Goal: Task Accomplishment & Management: Use online tool/utility

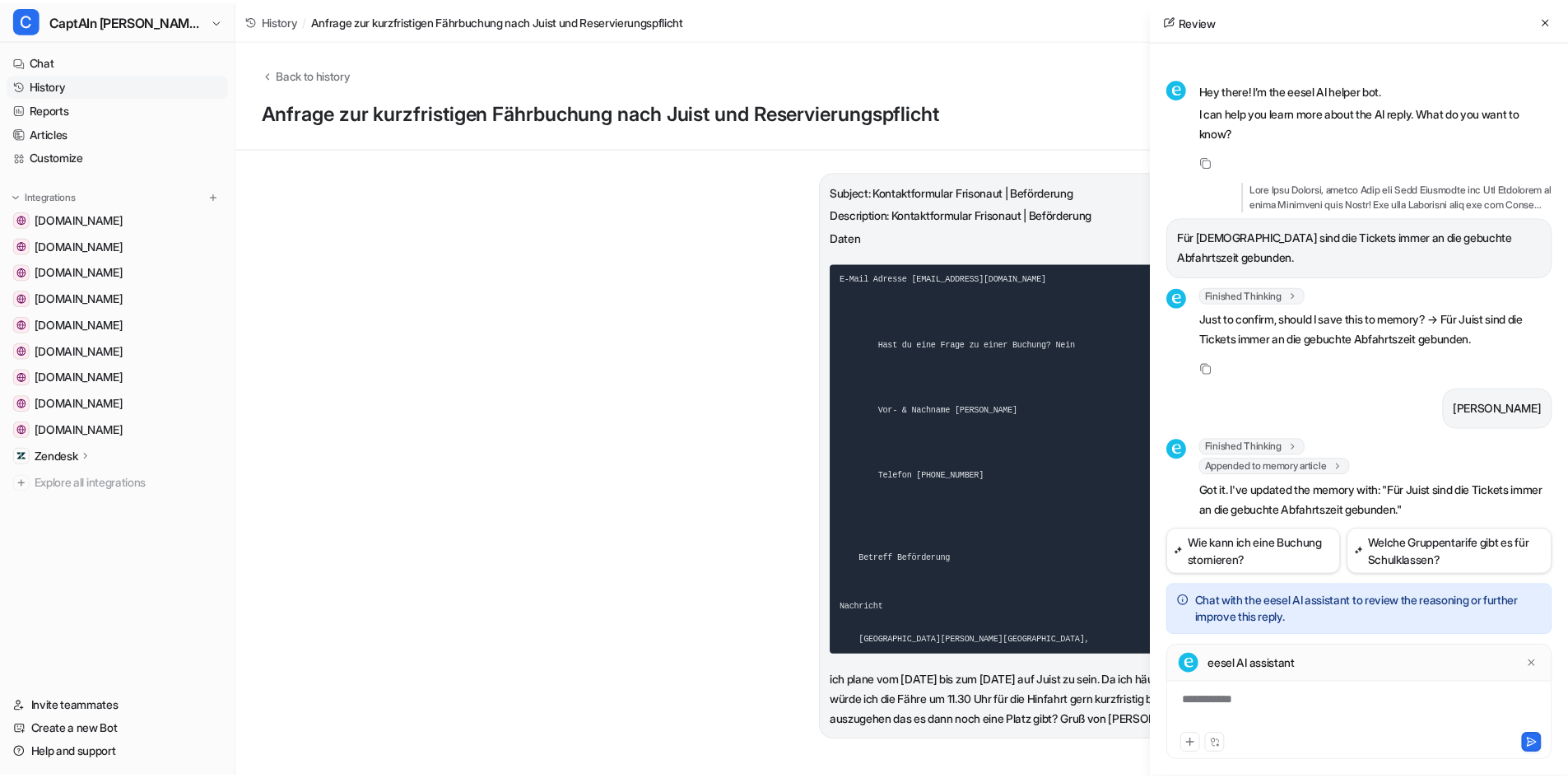
scroll to position [41, 0]
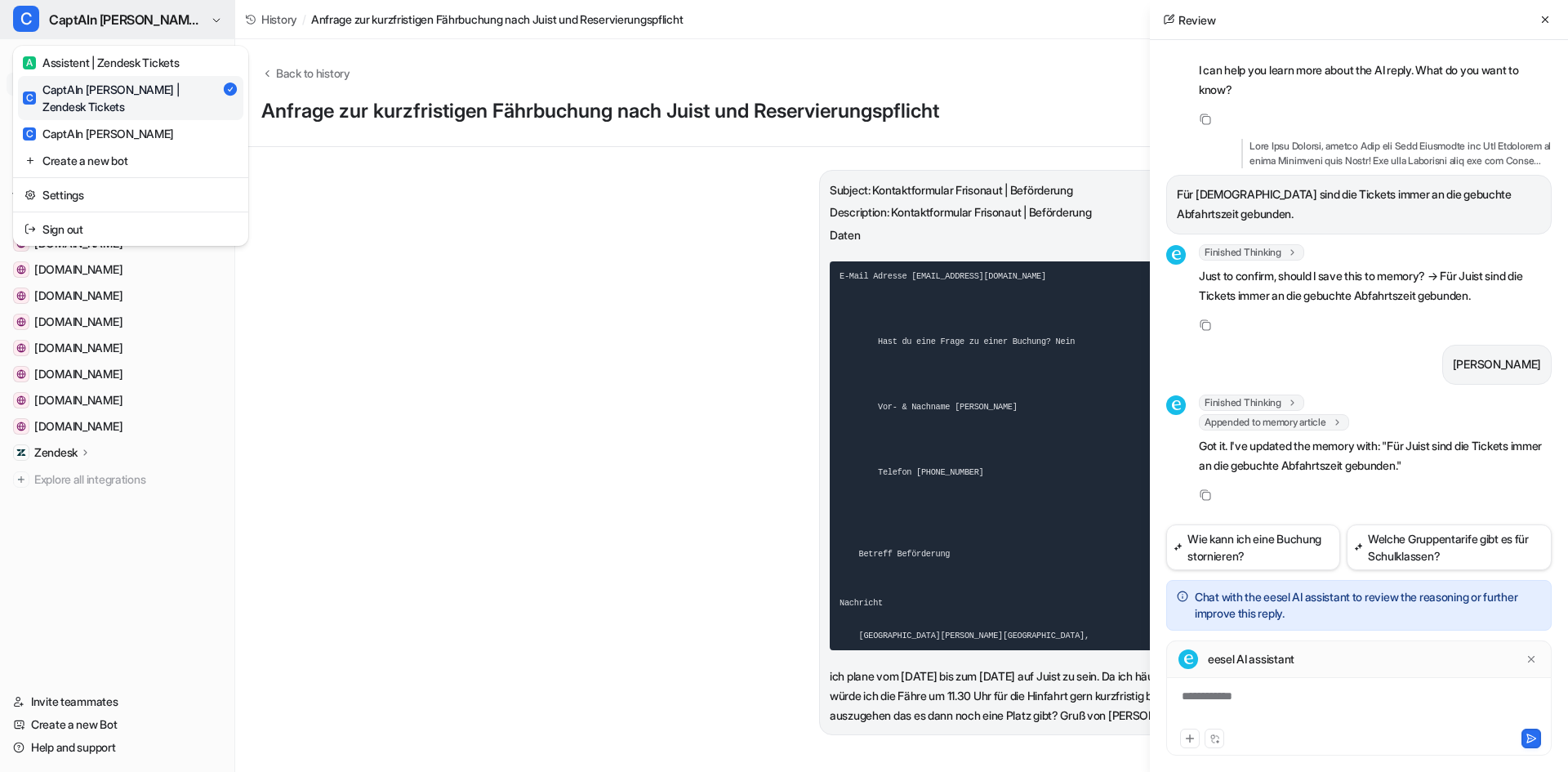
click at [142, 7] on button "C CaptAIn [PERSON_NAME] | Zendesk Tickets" at bounding box center [117, 20] width 235 height 39
click at [131, 54] on div "A Assistent | Zendesk Tickets" at bounding box center [101, 62] width 156 height 17
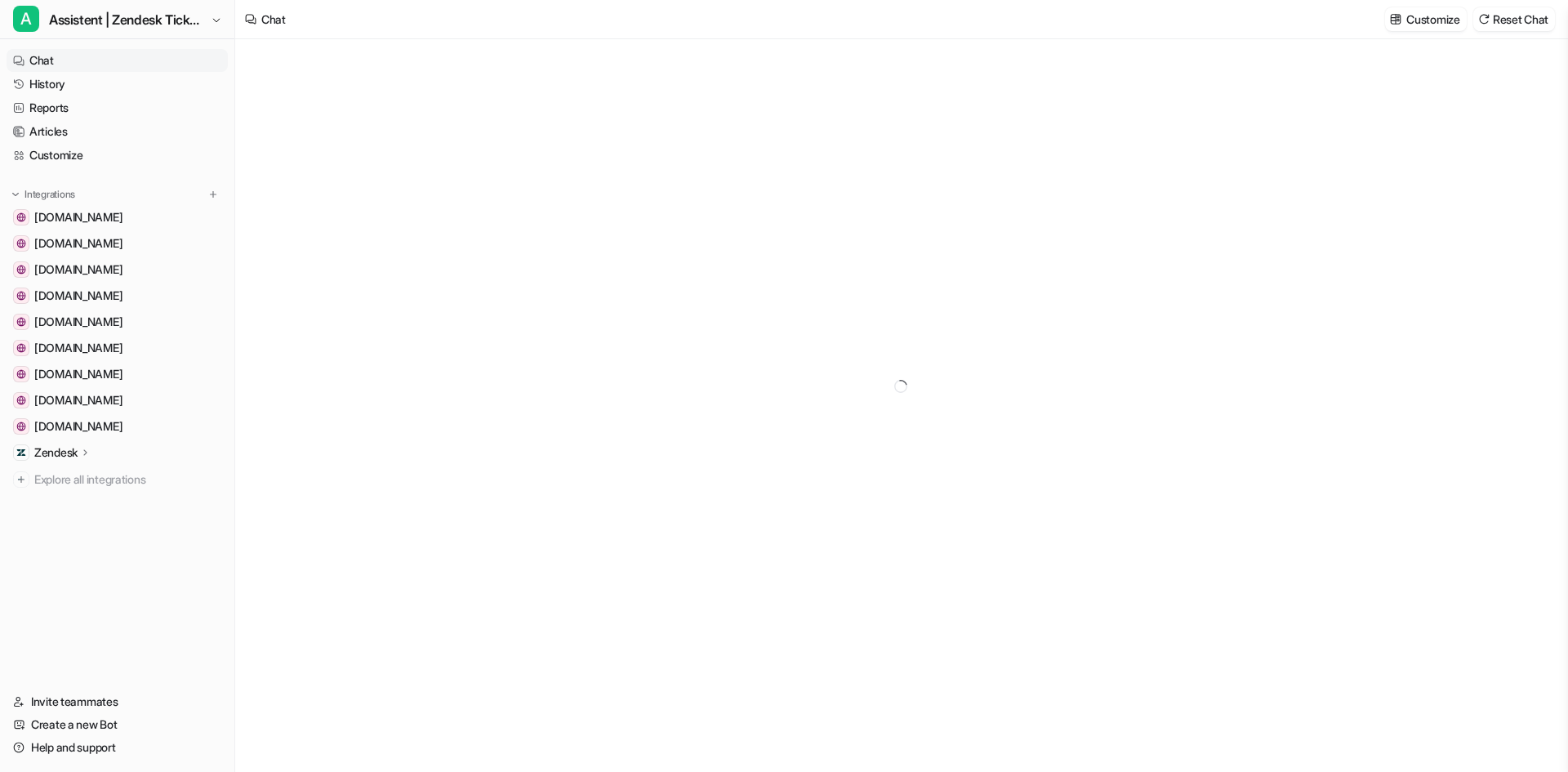
type textarea "**********"
drag, startPoint x: 49, startPoint y: 78, endPoint x: 99, endPoint y: 97, distance: 53.5
click at [49, 78] on link "History" at bounding box center [117, 84] width 221 height 23
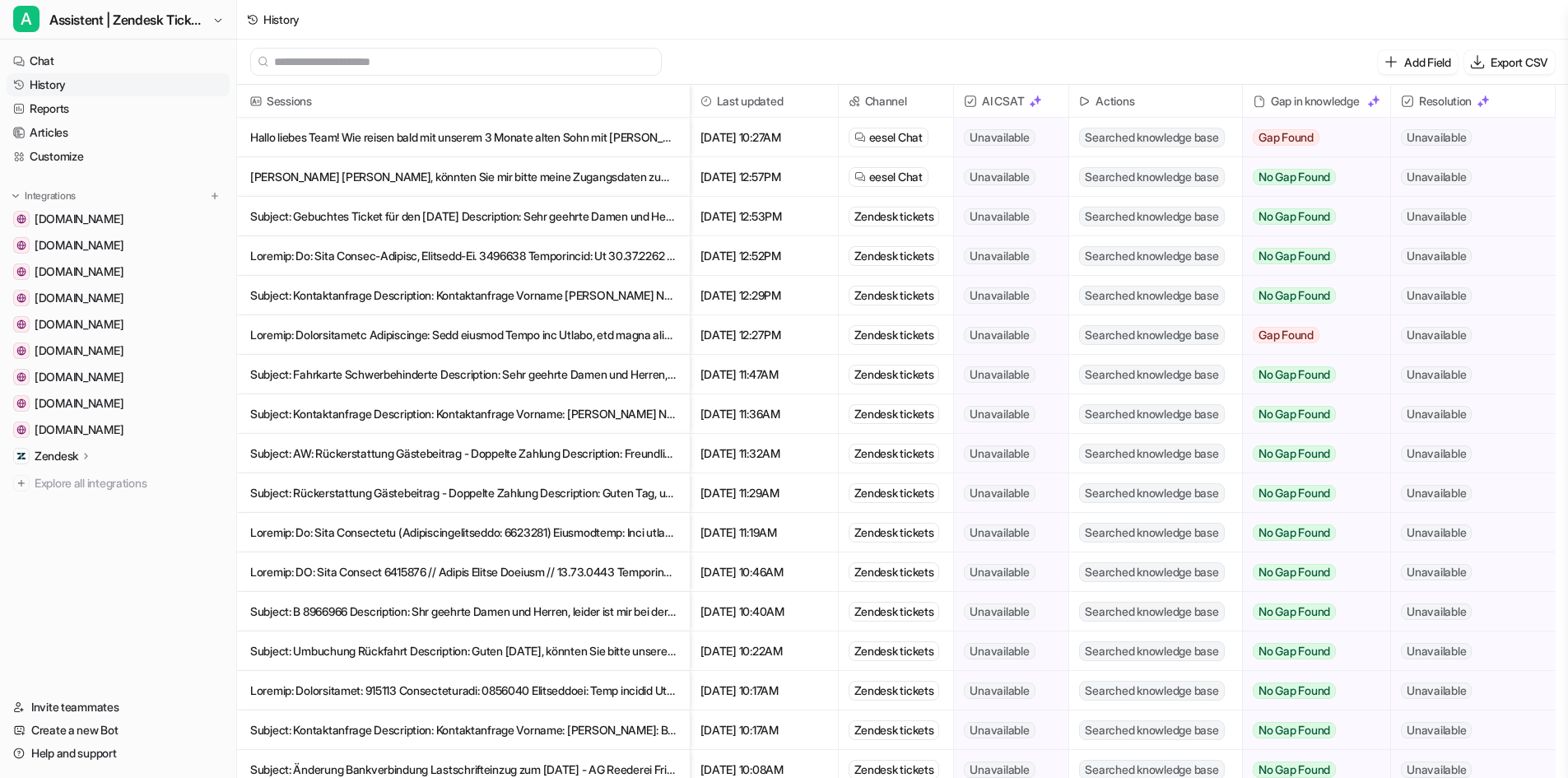
click at [55, 83] on link "History" at bounding box center [118, 85] width 223 height 23
click at [61, 88] on link "History" at bounding box center [118, 85] width 223 height 23
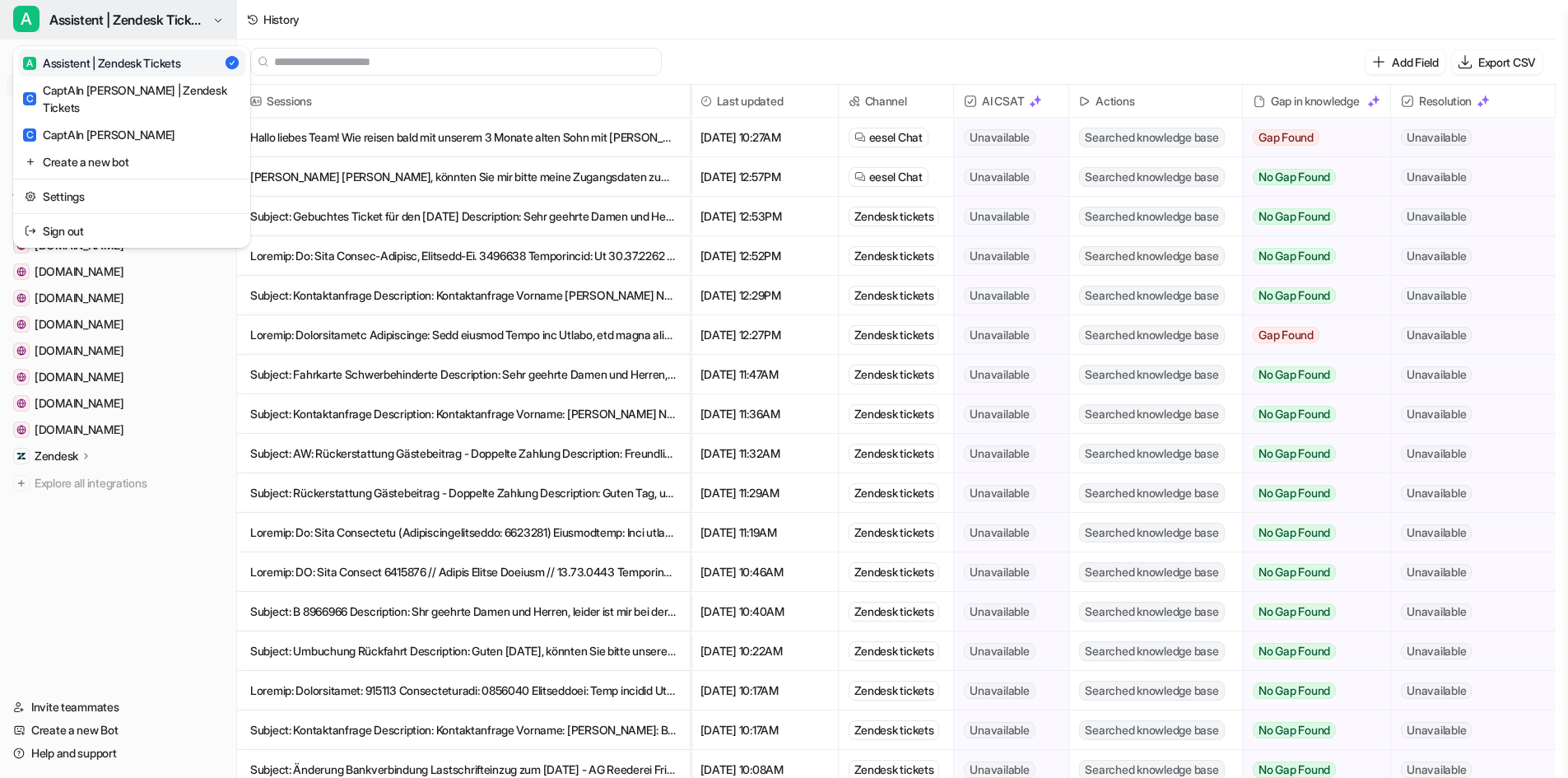
click at [84, 27] on span "Assistent | Zendesk Tickets" at bounding box center [129, 19] width 159 height 23
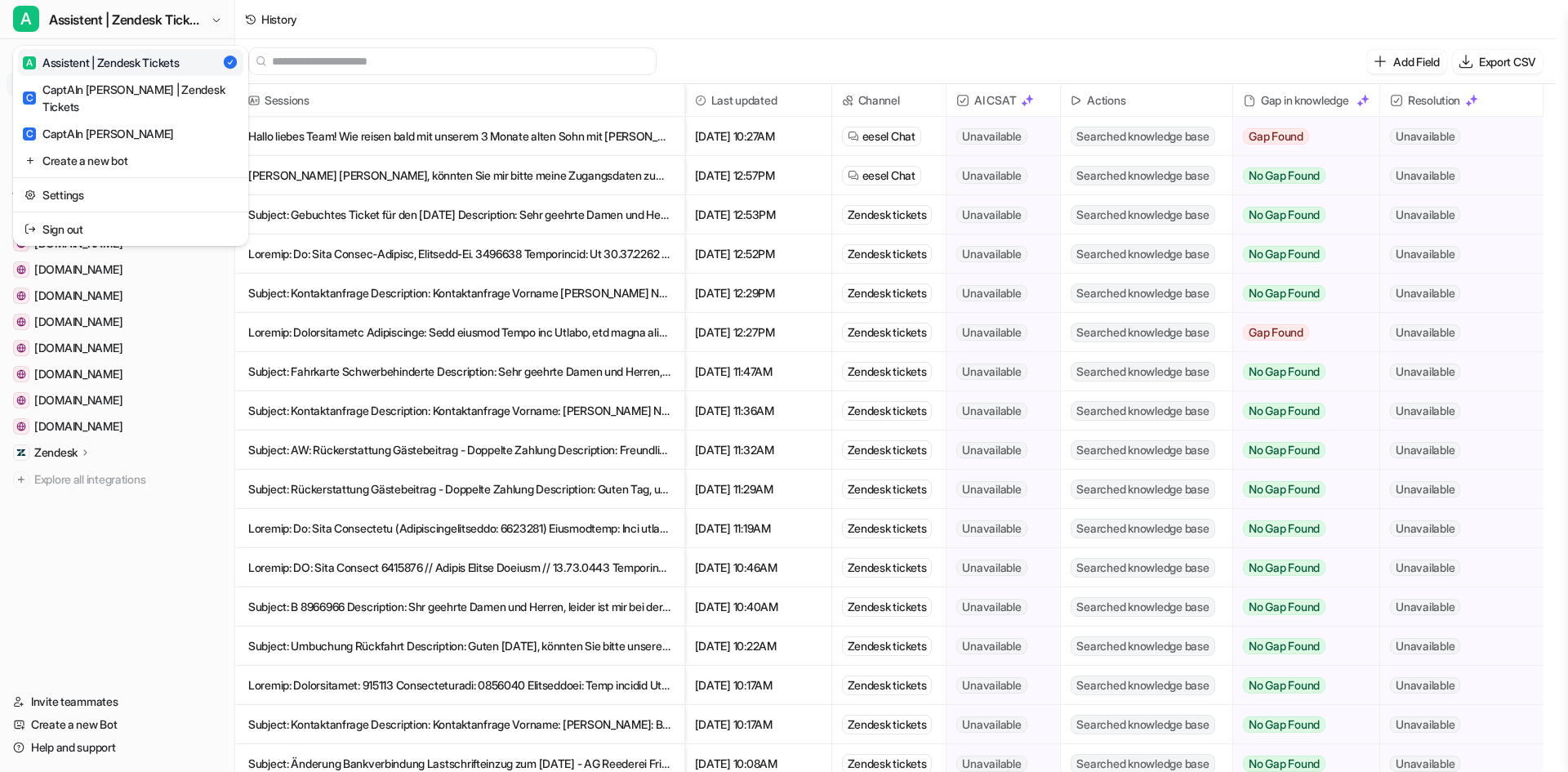
click at [85, 64] on div "A Assistent | Zendesk Tickets" at bounding box center [101, 62] width 156 height 17
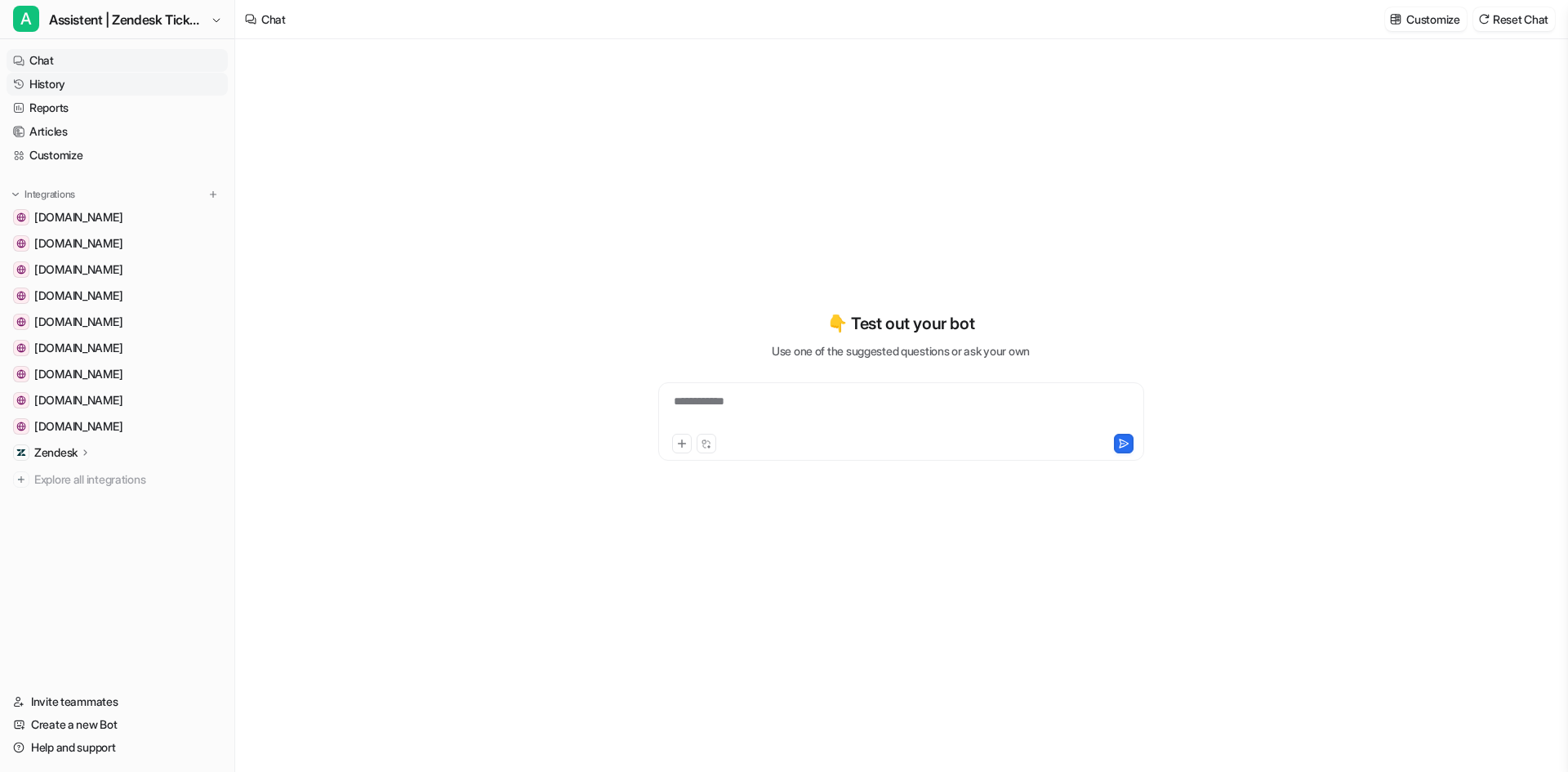
click at [67, 79] on link "History" at bounding box center [117, 84] width 221 height 23
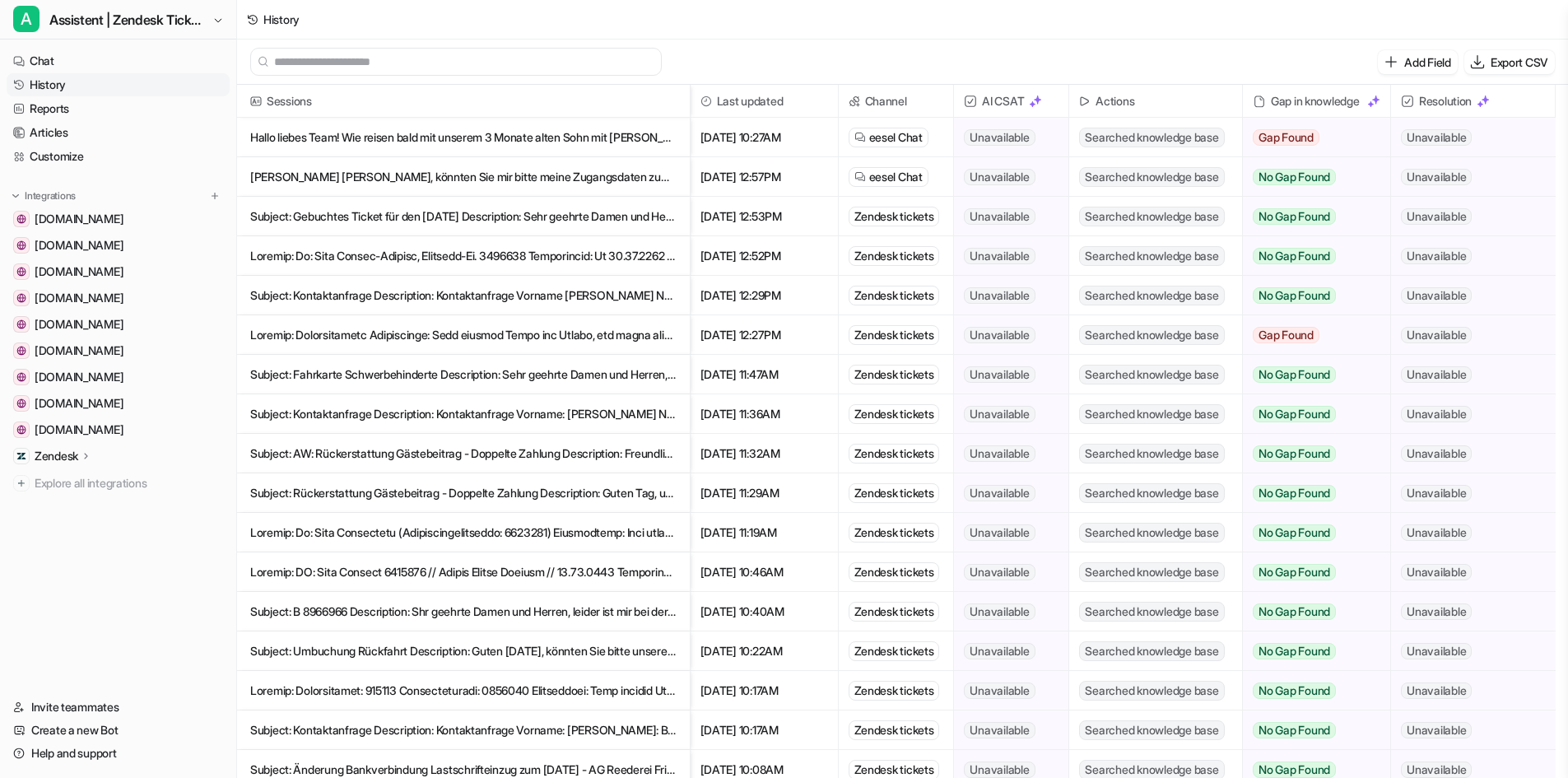
click at [70, 84] on link "History" at bounding box center [118, 85] width 223 height 23
click at [206, 23] on span "Assistent | Zendesk Tickets" at bounding box center [129, 19] width 159 height 23
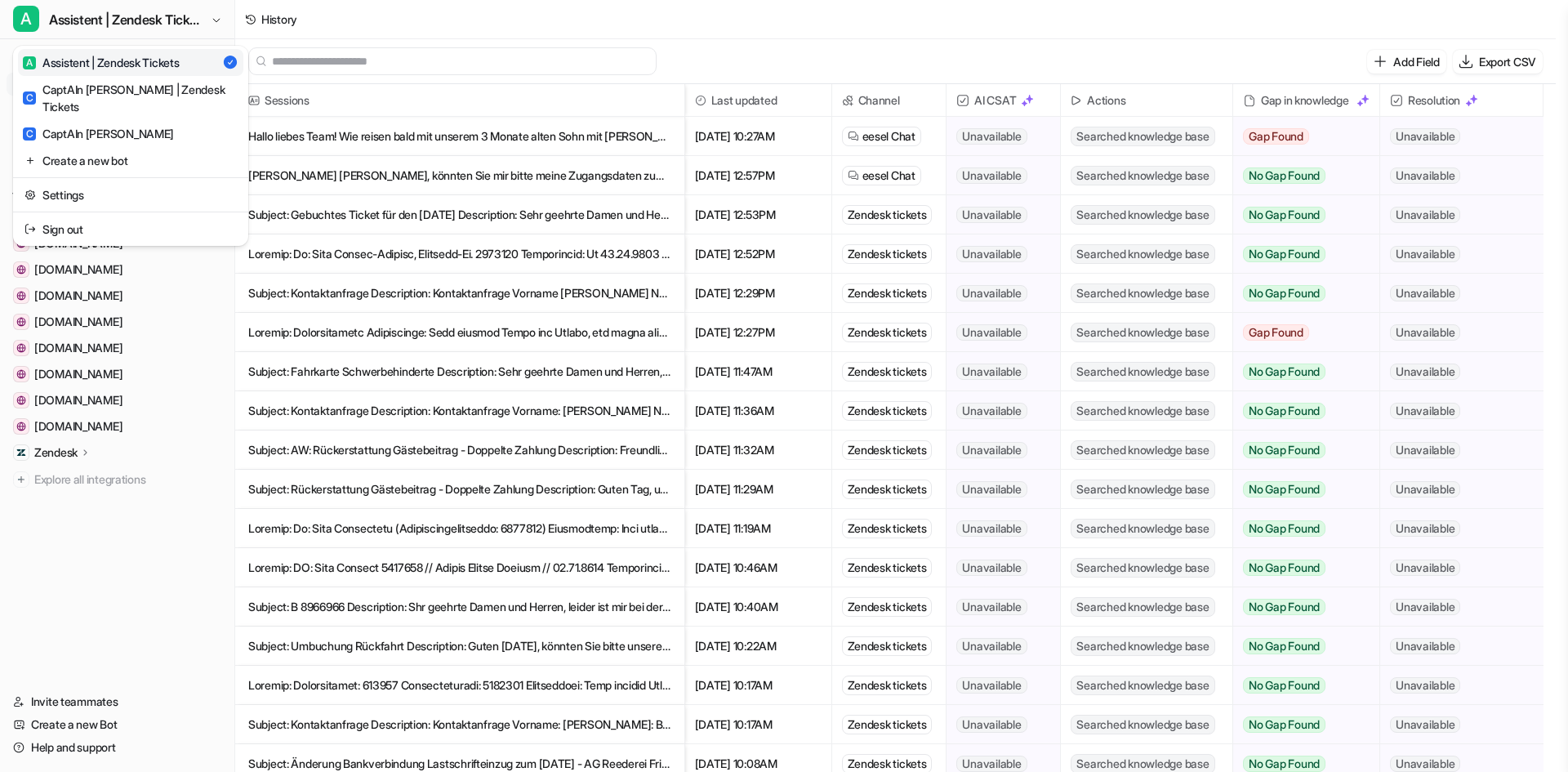
click at [445, 27] on div "A Assistent | Zendesk Tickets A Assistent | Zendesk Tickets C CaptAIn Frida | Z…" at bounding box center [778, 386] width 1556 height 772
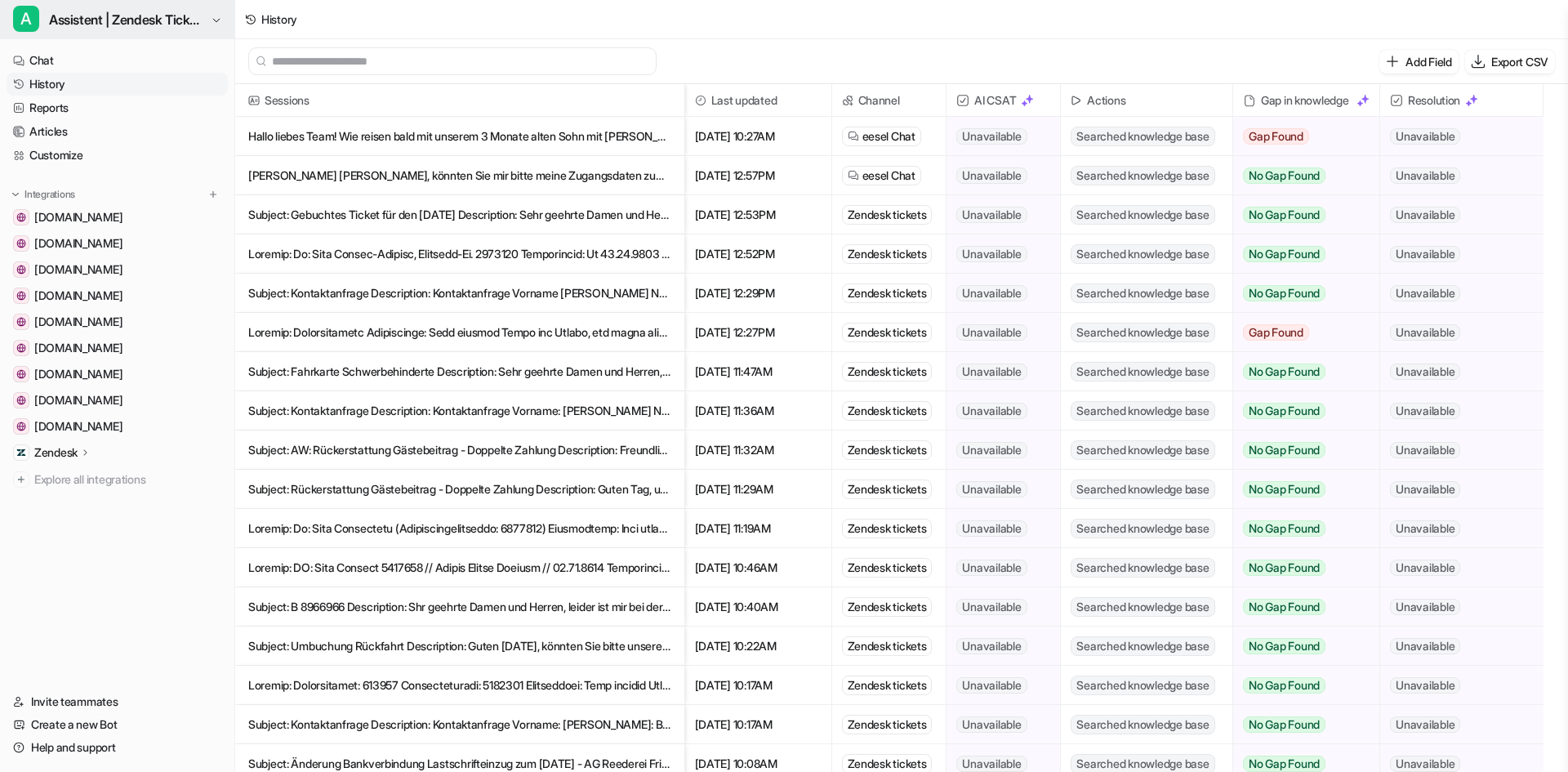
click at [177, 22] on span "Assistent | Zendesk Tickets" at bounding box center [128, 19] width 158 height 23
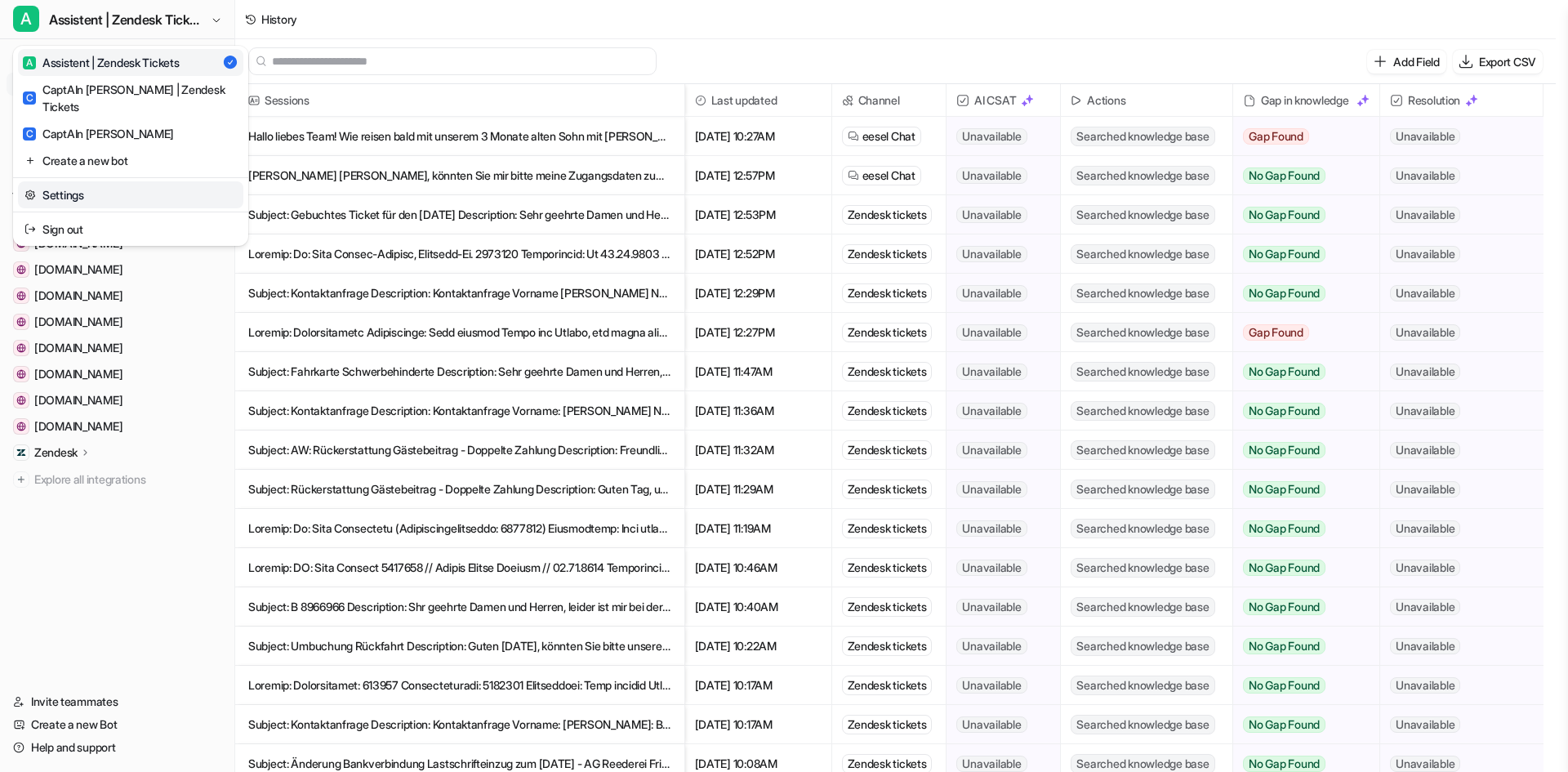
click at [88, 184] on link "Settings" at bounding box center [130, 194] width 225 height 27
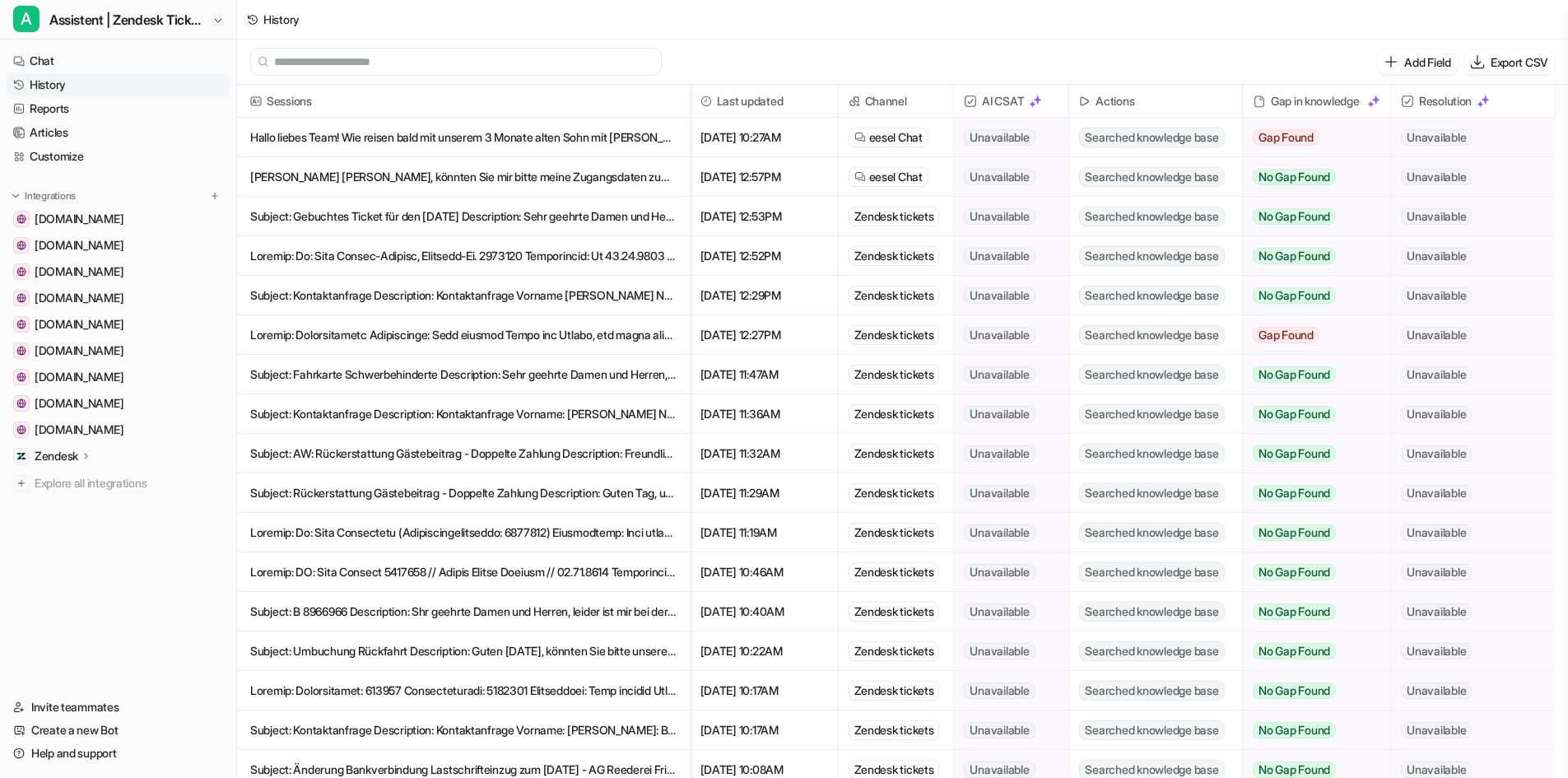
click at [65, 449] on p "Zendesk" at bounding box center [57, 456] width 44 height 17
click at [72, 534] on p "AI Agent" at bounding box center [70, 527] width 44 height 17
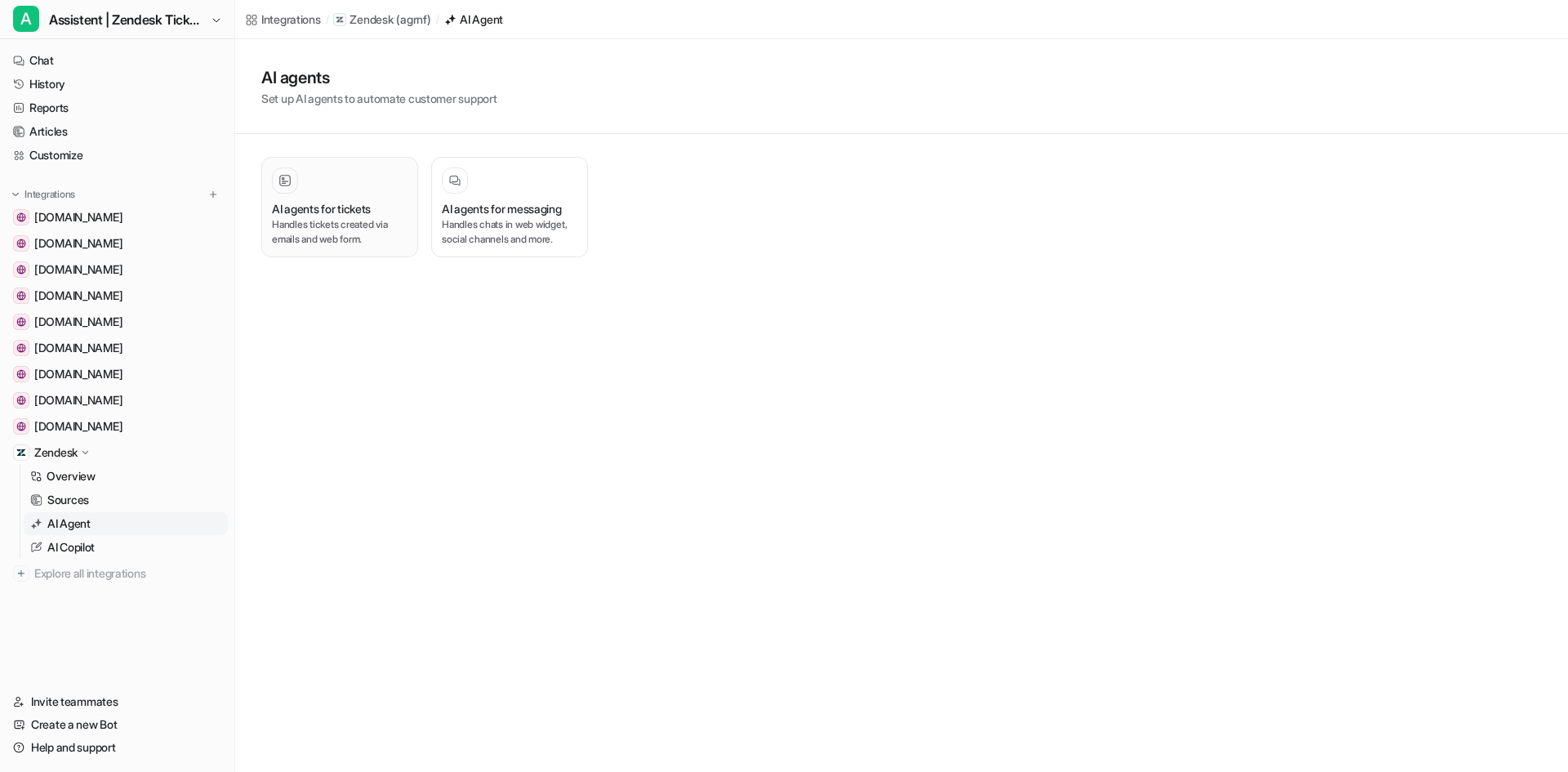
click at [283, 229] on p "Handles tickets created via emails and web form." at bounding box center [339, 232] width 135 height 30
click at [334, 206] on h3 "AI agents for tickets" at bounding box center [322, 208] width 99 height 17
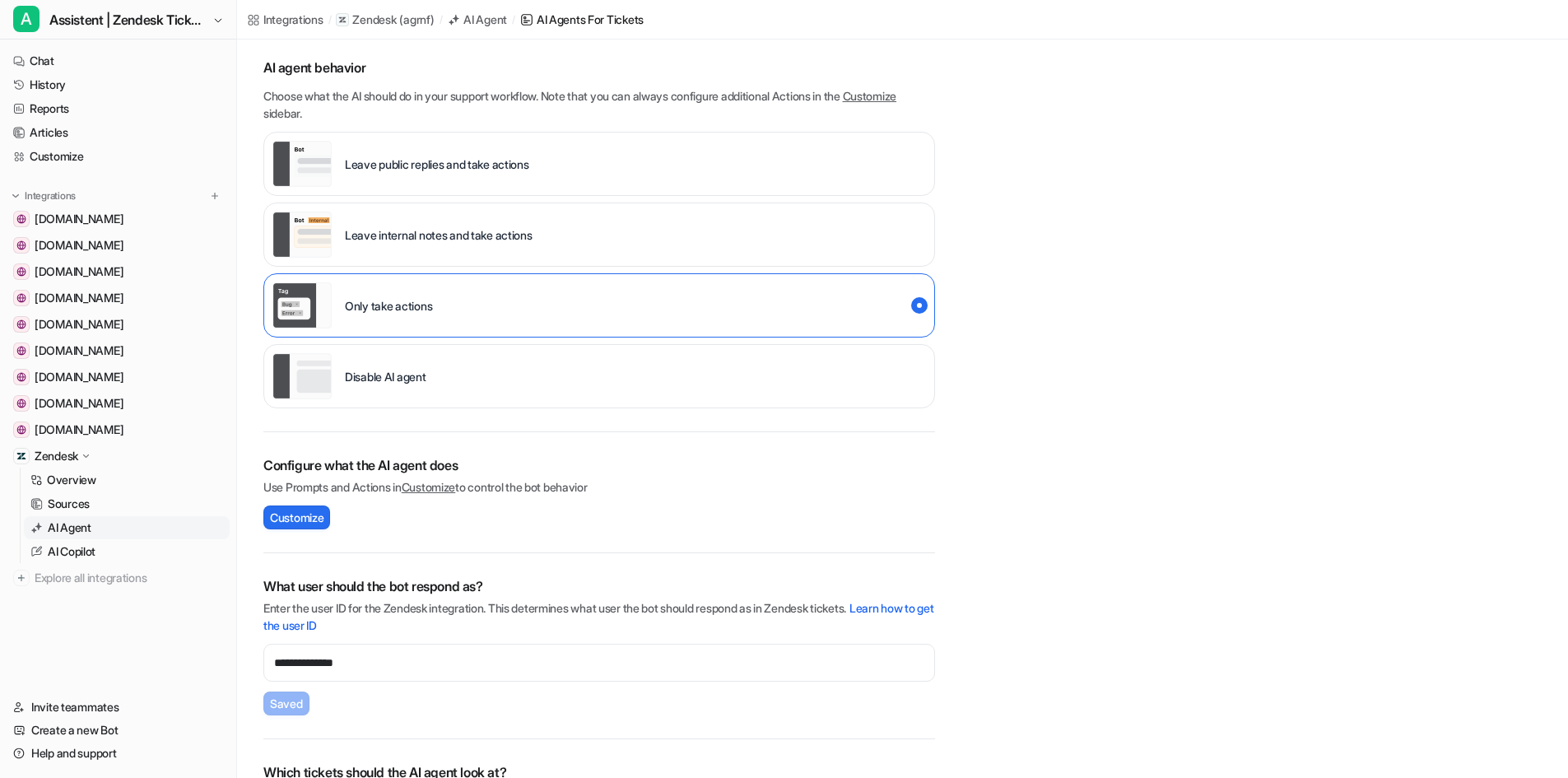
scroll to position [209, 0]
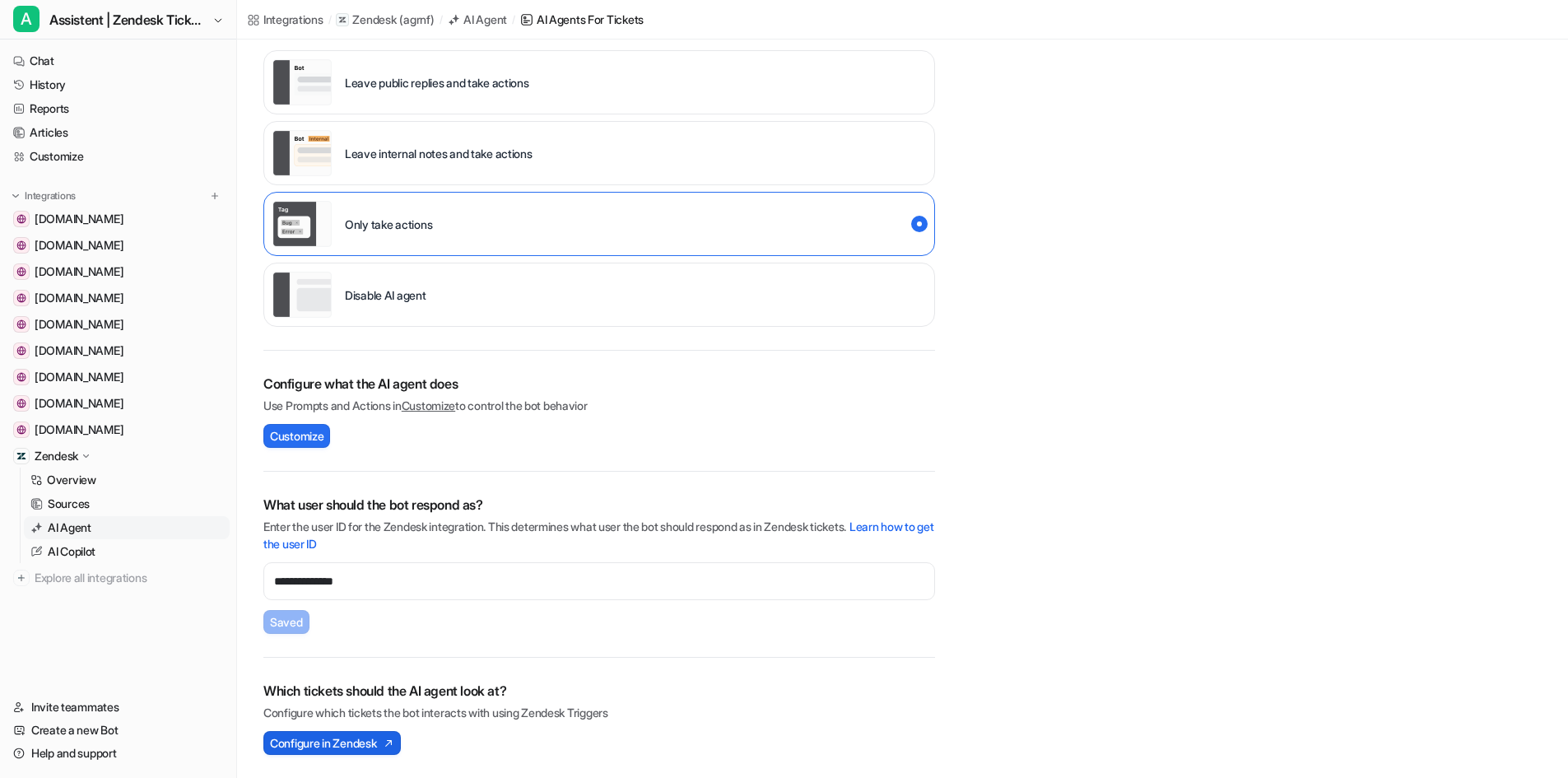
click at [358, 743] on span "Configure in Zendesk" at bounding box center [322, 742] width 106 height 17
